Goal: Task Accomplishment & Management: Use online tool/utility

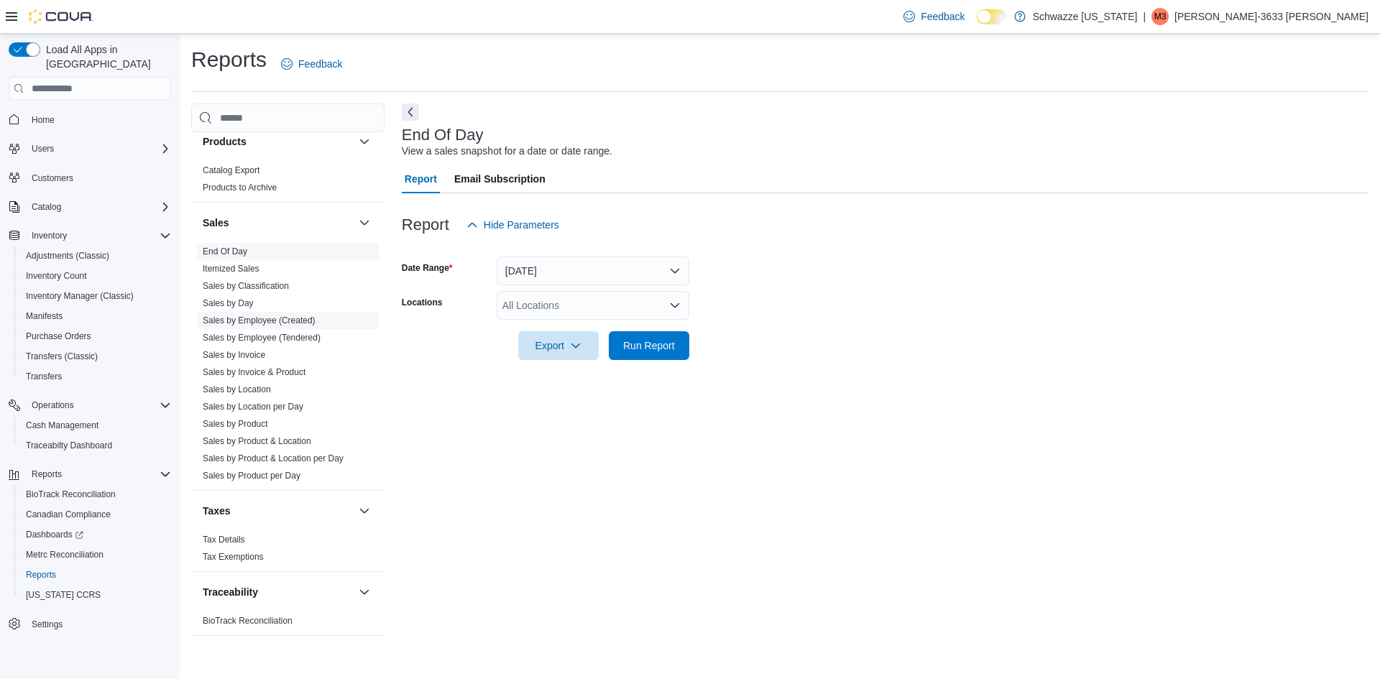
scroll to position [934, 0]
click at [280, 400] on link "Sales by Location per Day" at bounding box center [253, 404] width 101 height 10
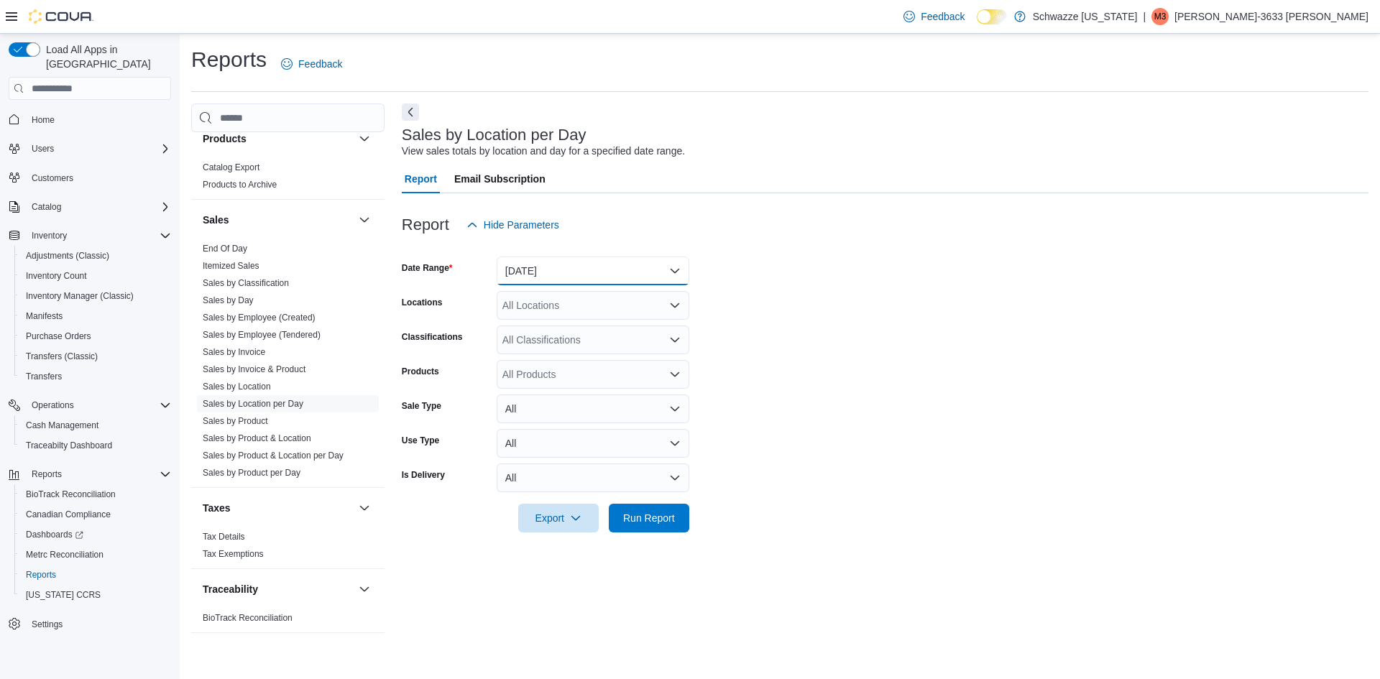
click at [528, 264] on button "[DATE]" at bounding box center [593, 271] width 193 height 29
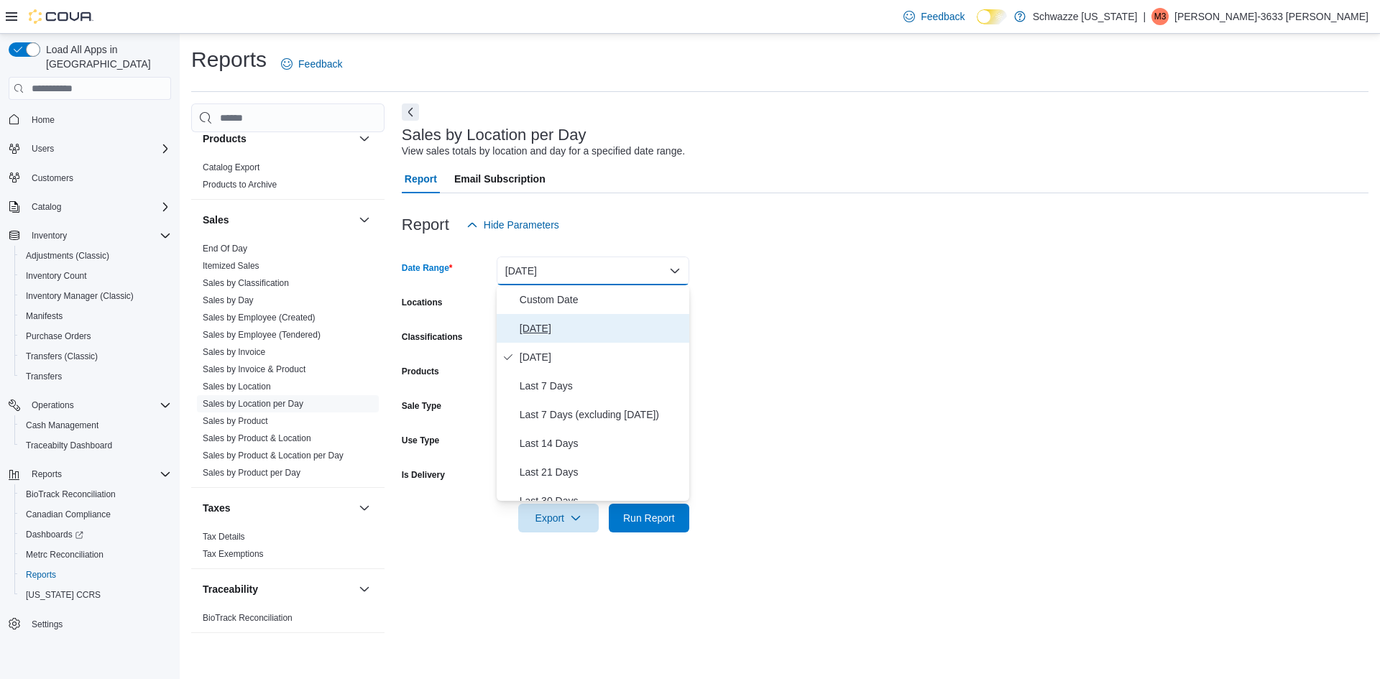
click at [540, 328] on span "[DATE]" at bounding box center [602, 328] width 164 height 17
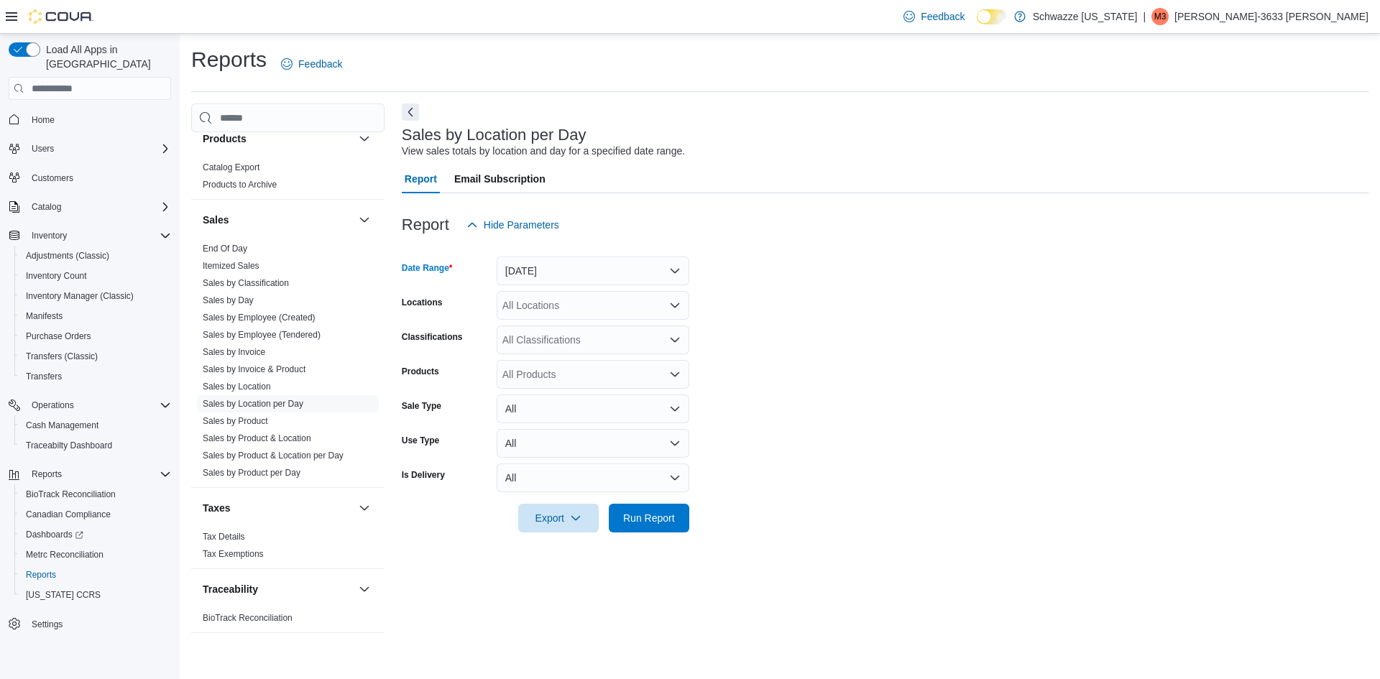
click at [528, 308] on div "All Locations" at bounding box center [593, 305] width 193 height 29
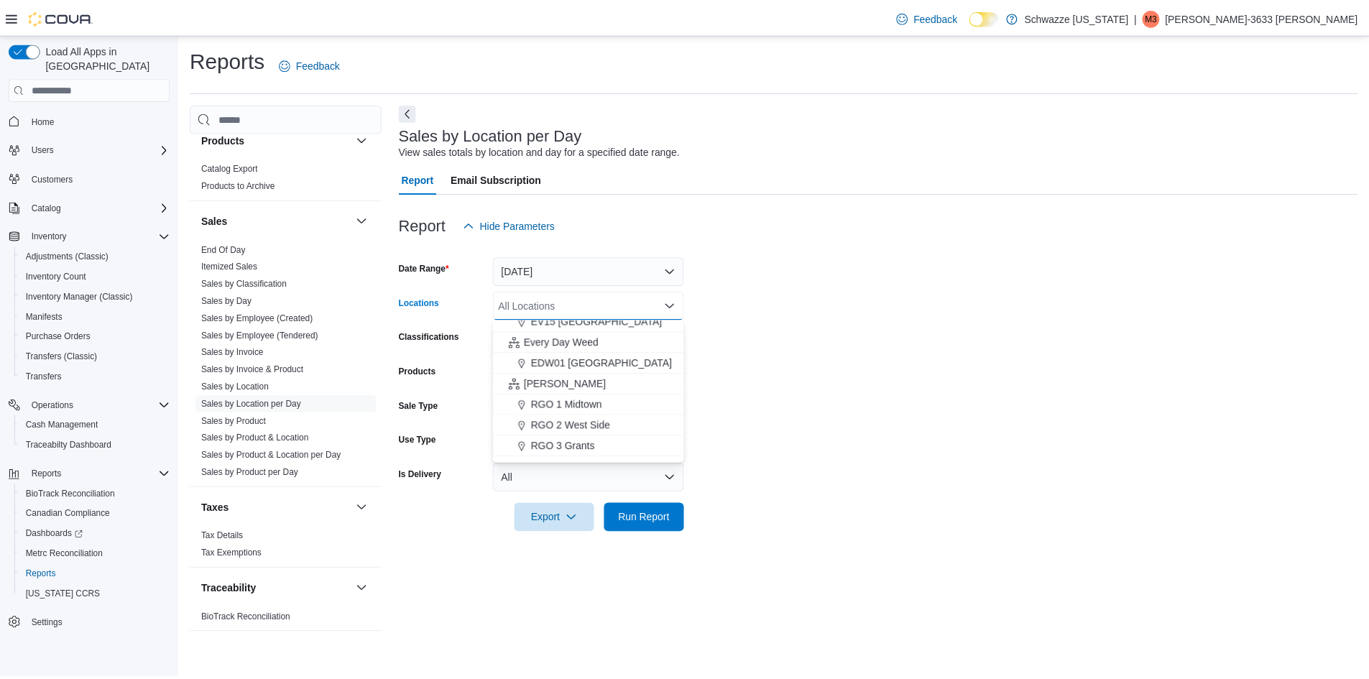
scroll to position [287, 0]
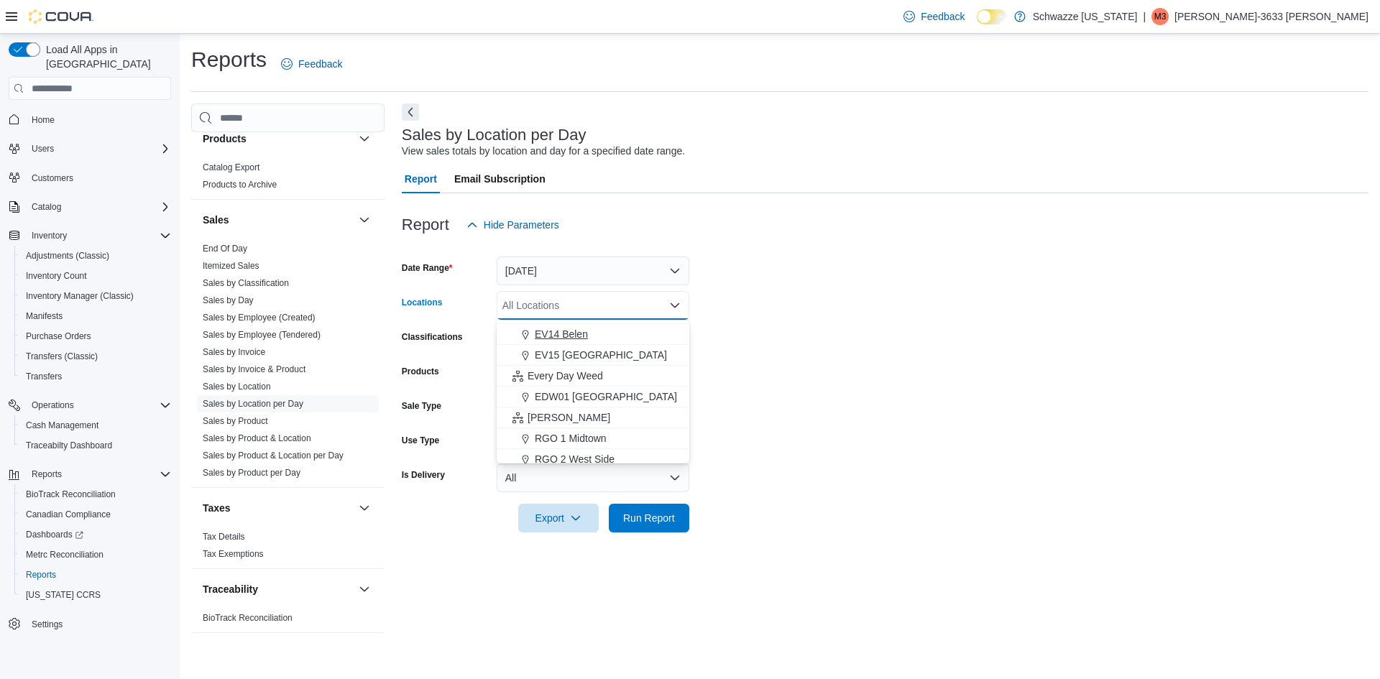
click at [560, 335] on span "EV14 Belen" at bounding box center [561, 334] width 53 height 14
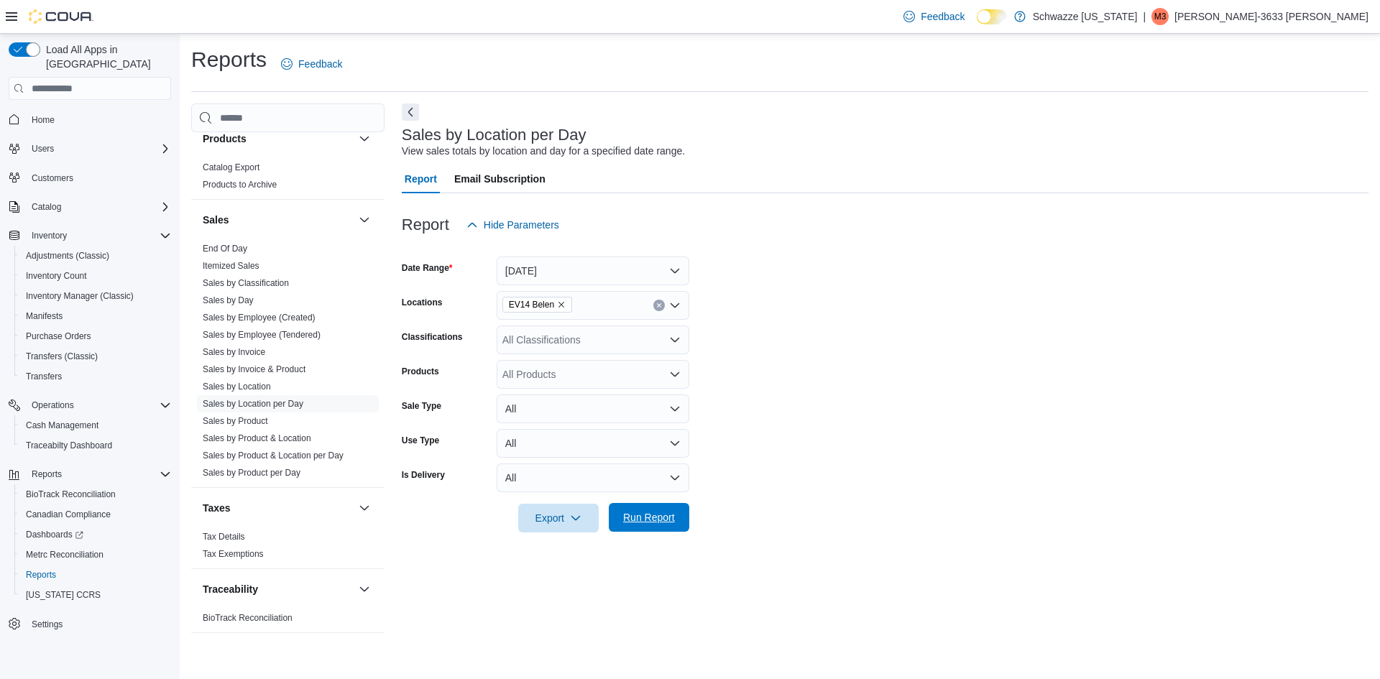
click at [649, 524] on span "Run Report" at bounding box center [649, 517] width 52 height 14
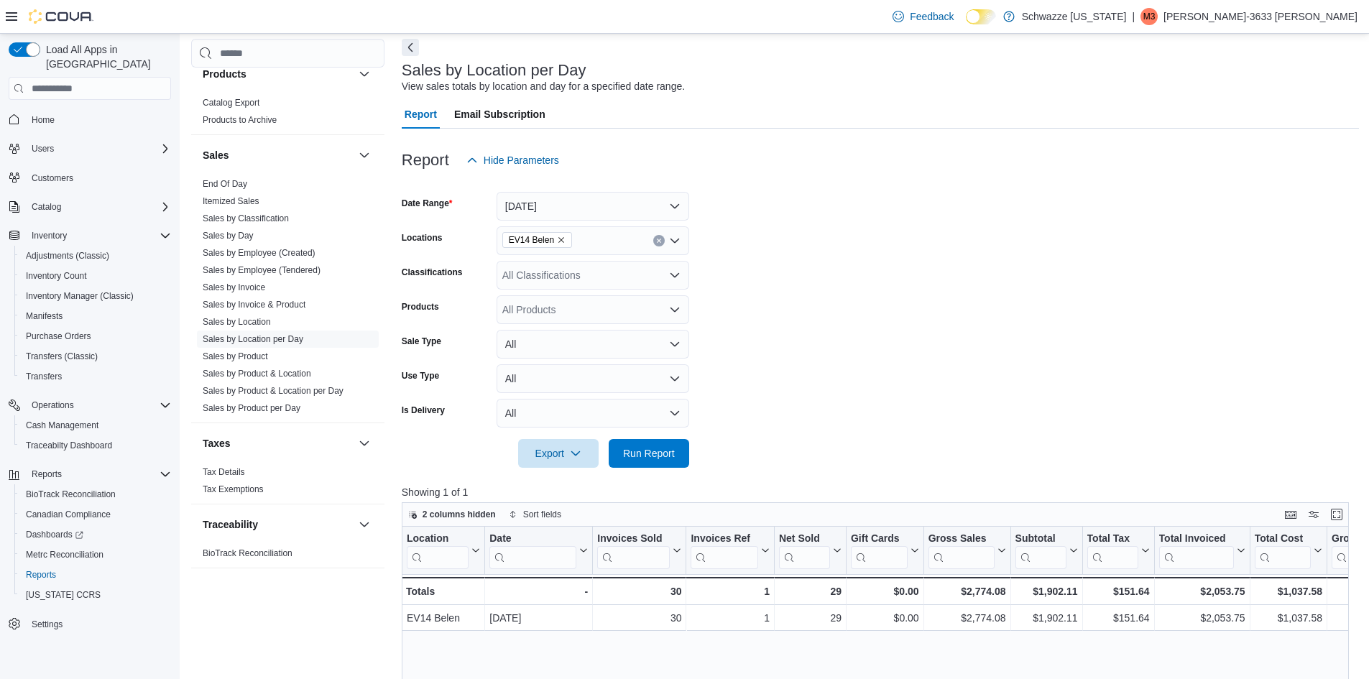
scroll to position [216, 0]
